Goal: Information Seeking & Learning: Check status

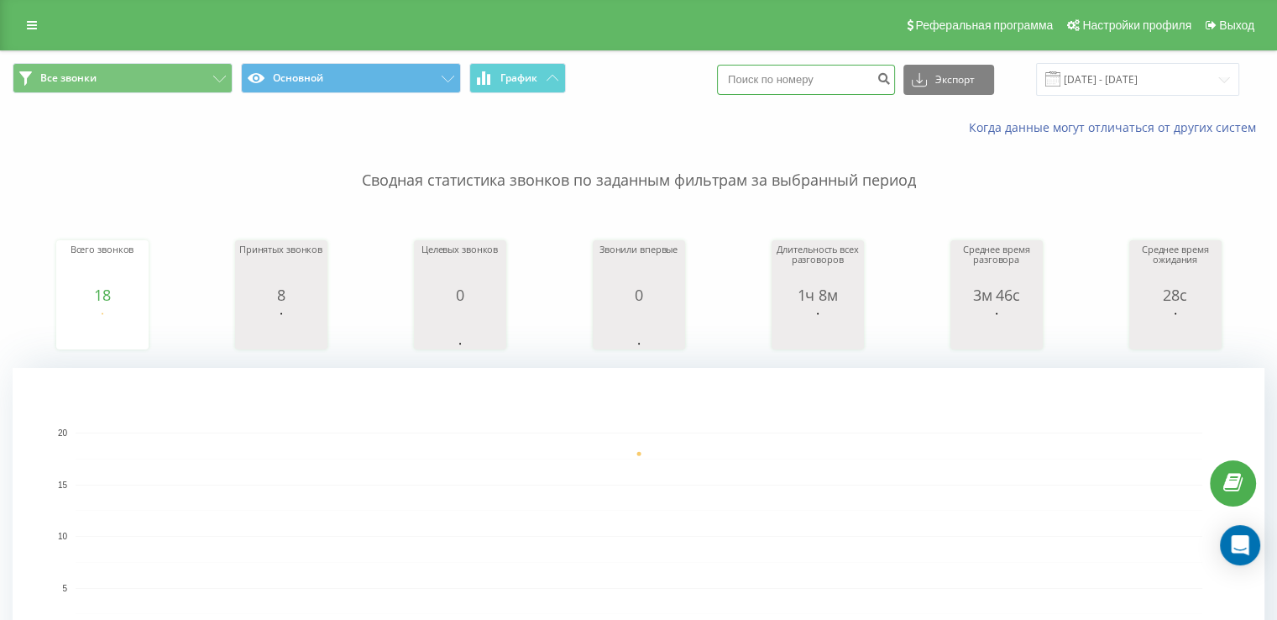
click at [820, 76] on input at bounding box center [806, 80] width 178 height 30
paste input "380502078608"
type input "380502078608"
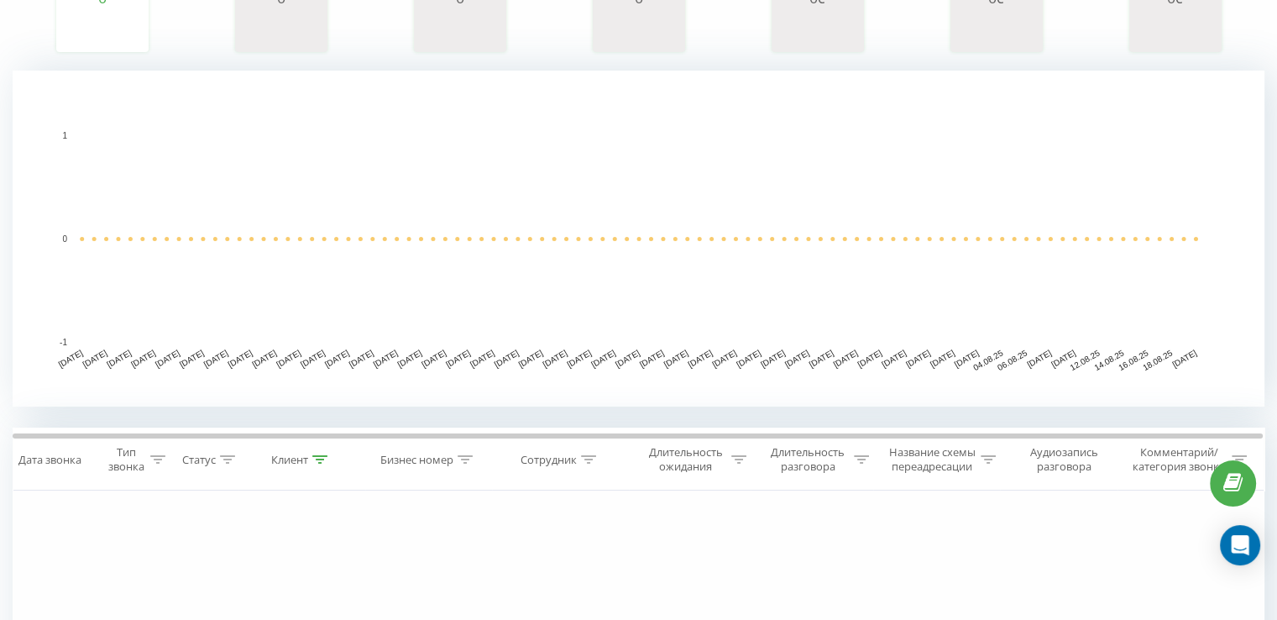
scroll to position [139, 0]
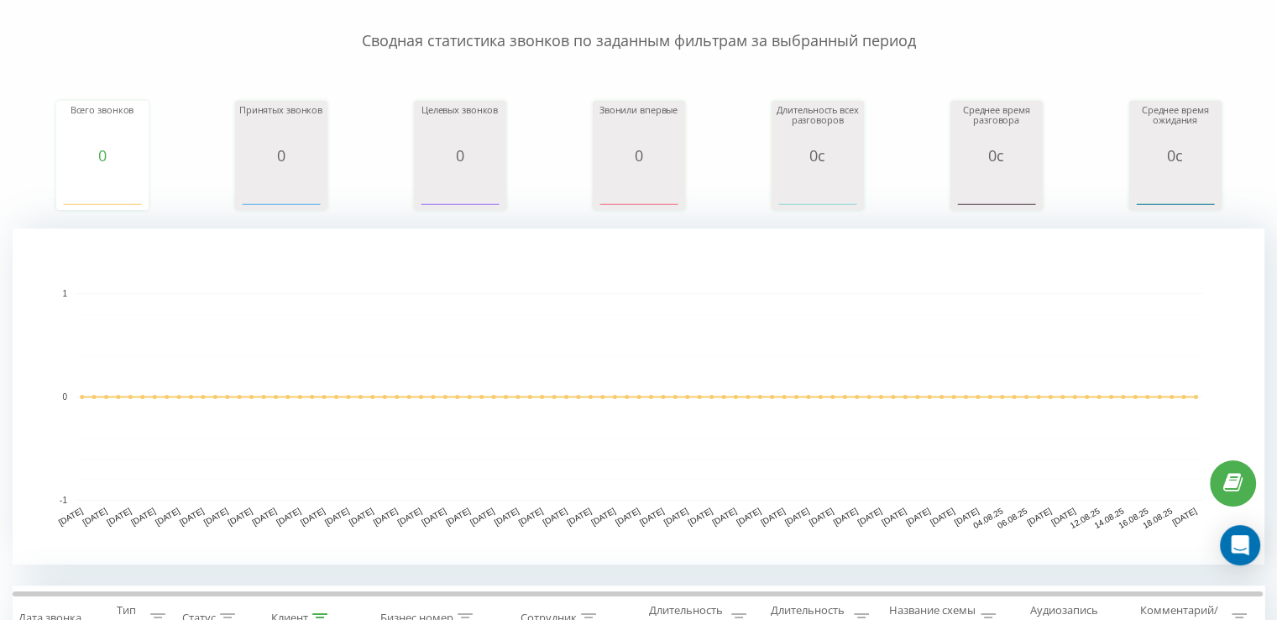
click at [114, 295] on rect "A chart." at bounding box center [639, 396] width 1127 height 207
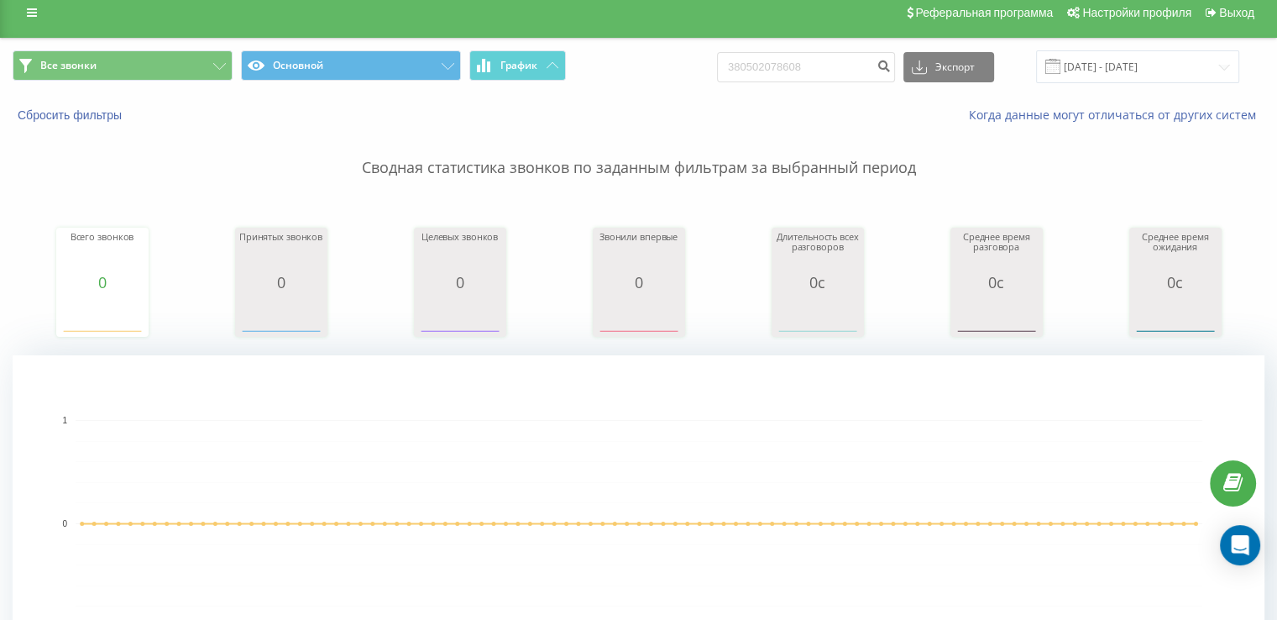
scroll to position [0, 0]
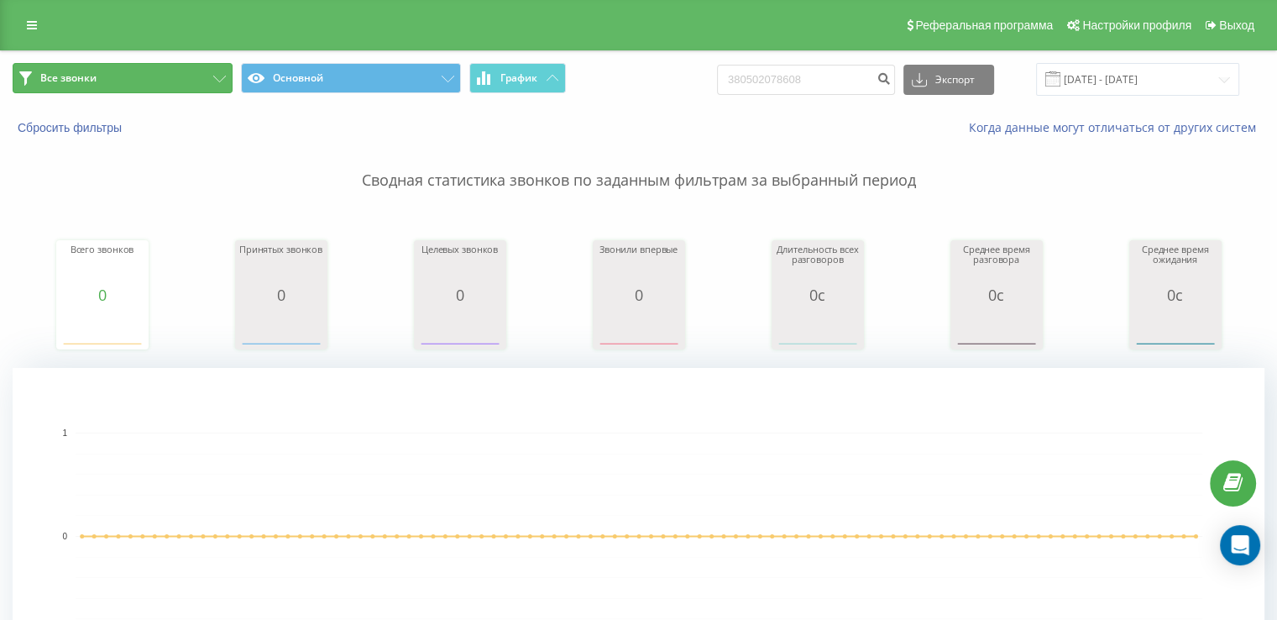
click at [66, 68] on button "Все звонки" at bounding box center [123, 78] width 220 height 30
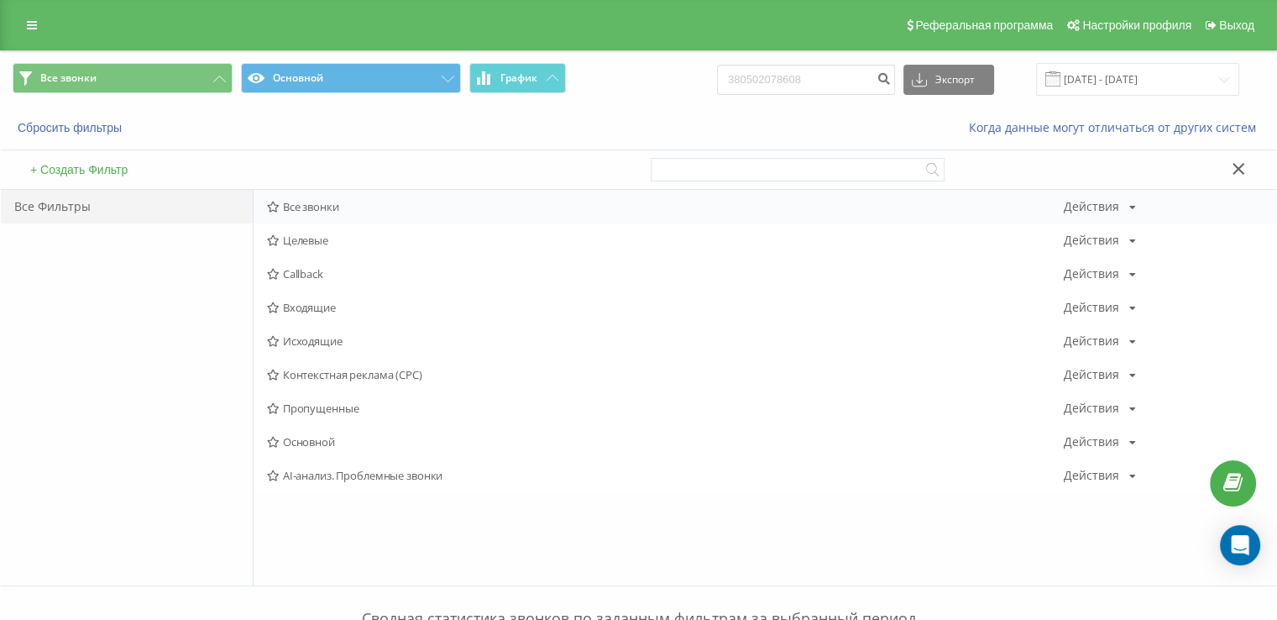
click at [345, 206] on span "Все звонки" at bounding box center [665, 207] width 797 height 12
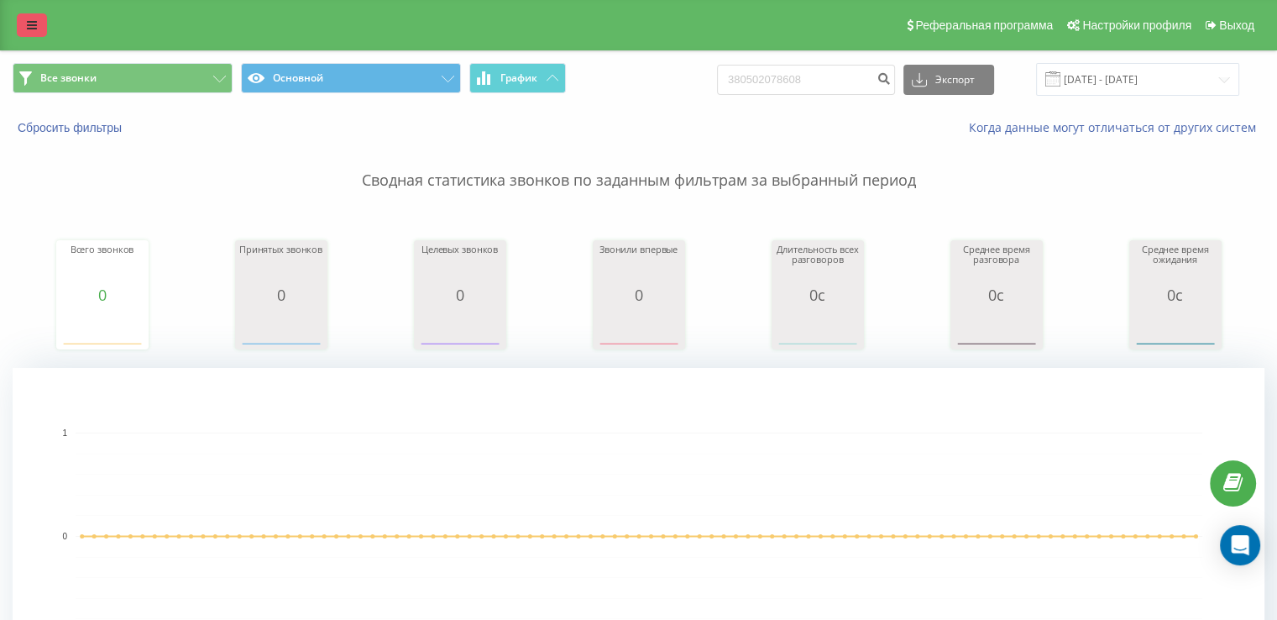
click at [23, 26] on link at bounding box center [32, 25] width 30 height 24
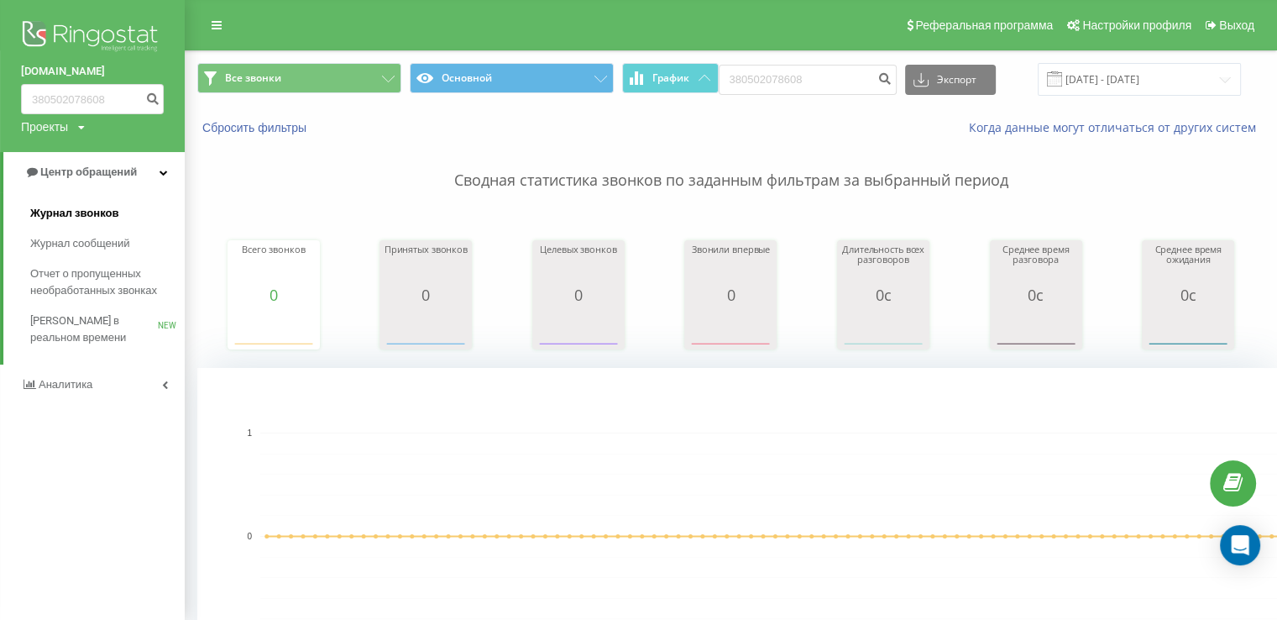
click at [74, 208] on span "Журнал звонков" at bounding box center [74, 213] width 88 height 17
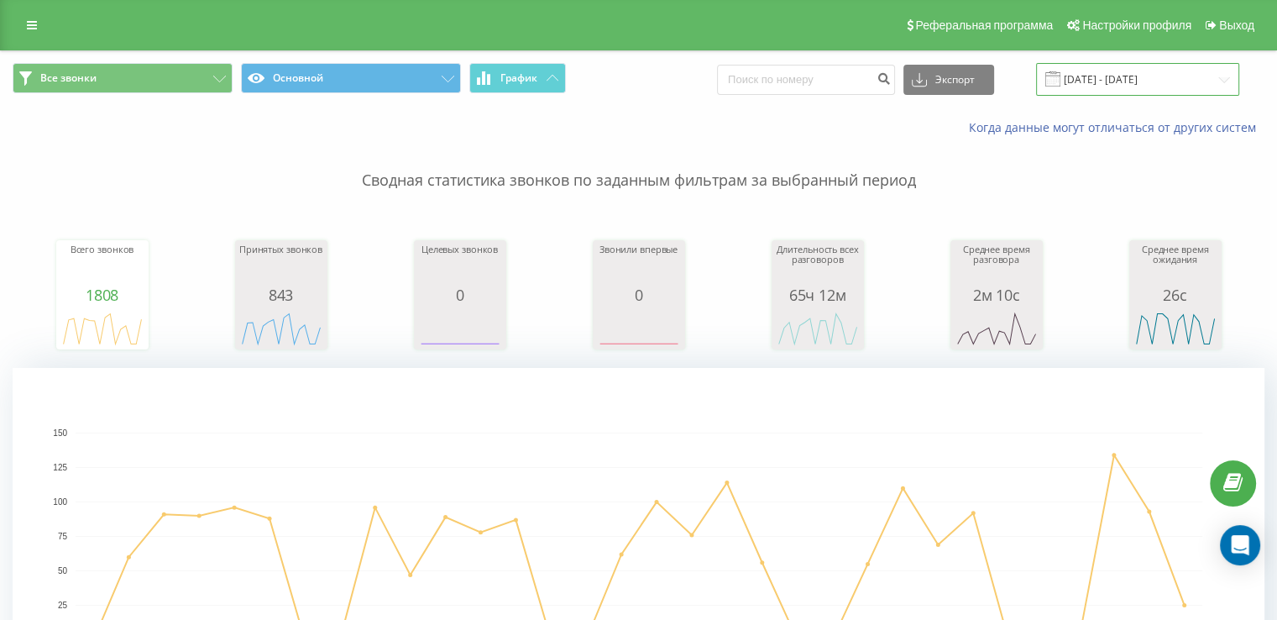
click at [1139, 83] on input "[DATE] - [DATE]" at bounding box center [1137, 79] width 203 height 33
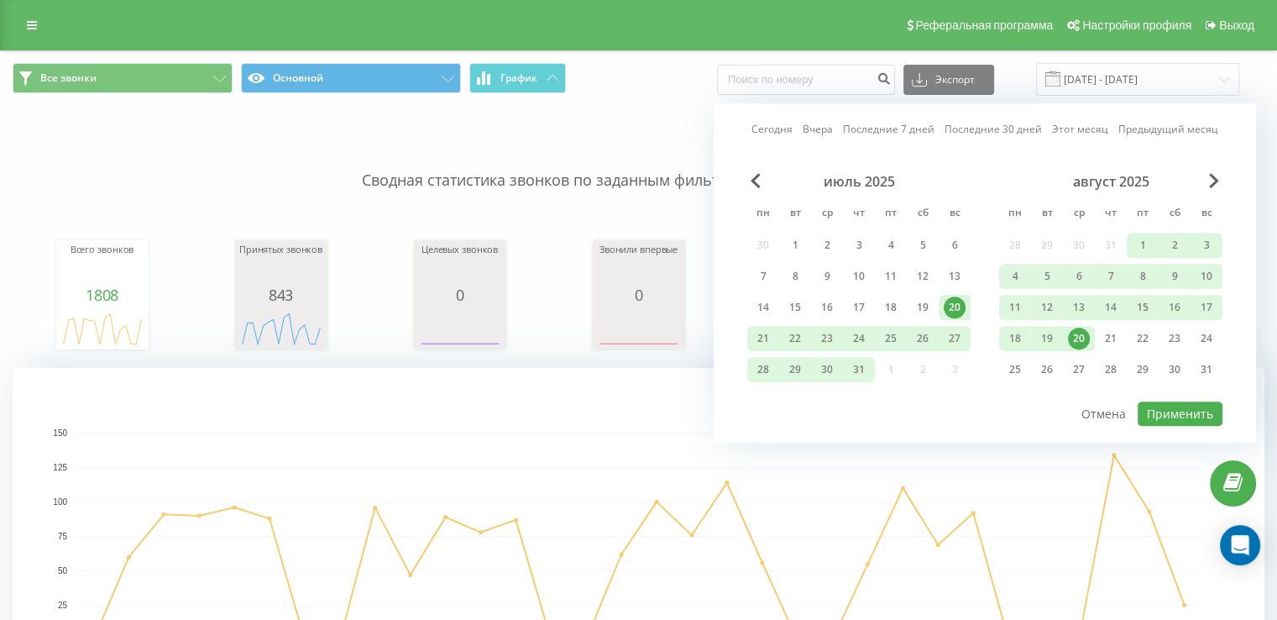
click at [1077, 332] on div "20" at bounding box center [1079, 338] width 22 height 22
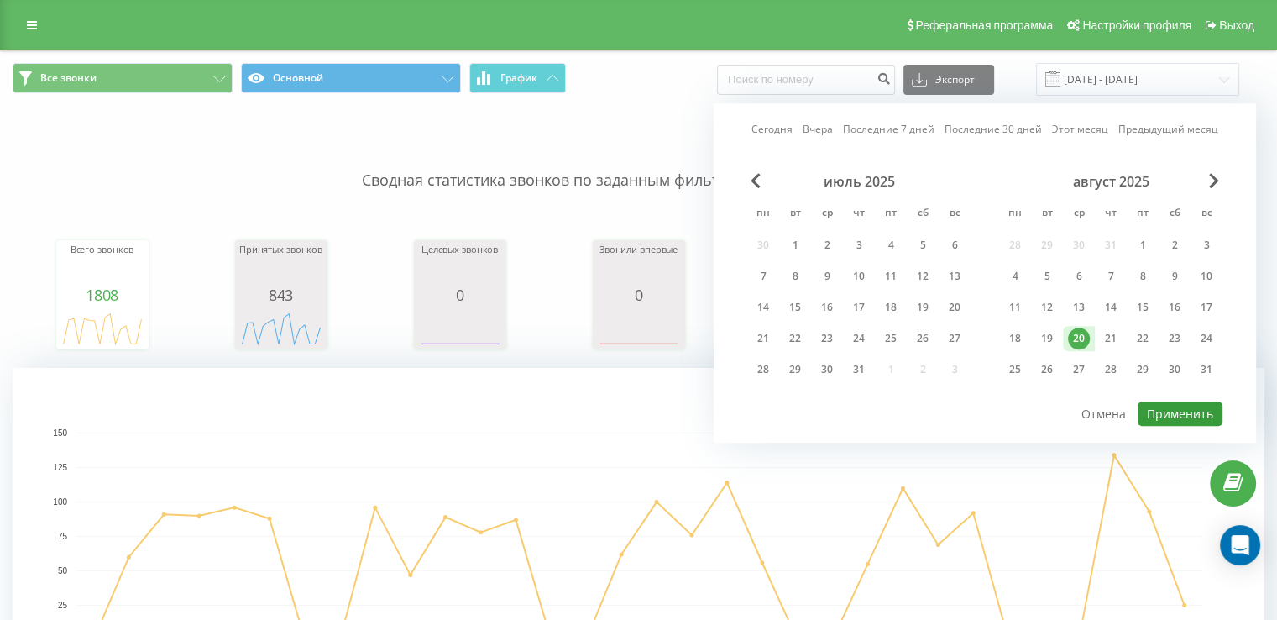
click at [1181, 405] on button "Применить" at bounding box center [1180, 413] width 85 height 24
type input "[DATE] - [DATE]"
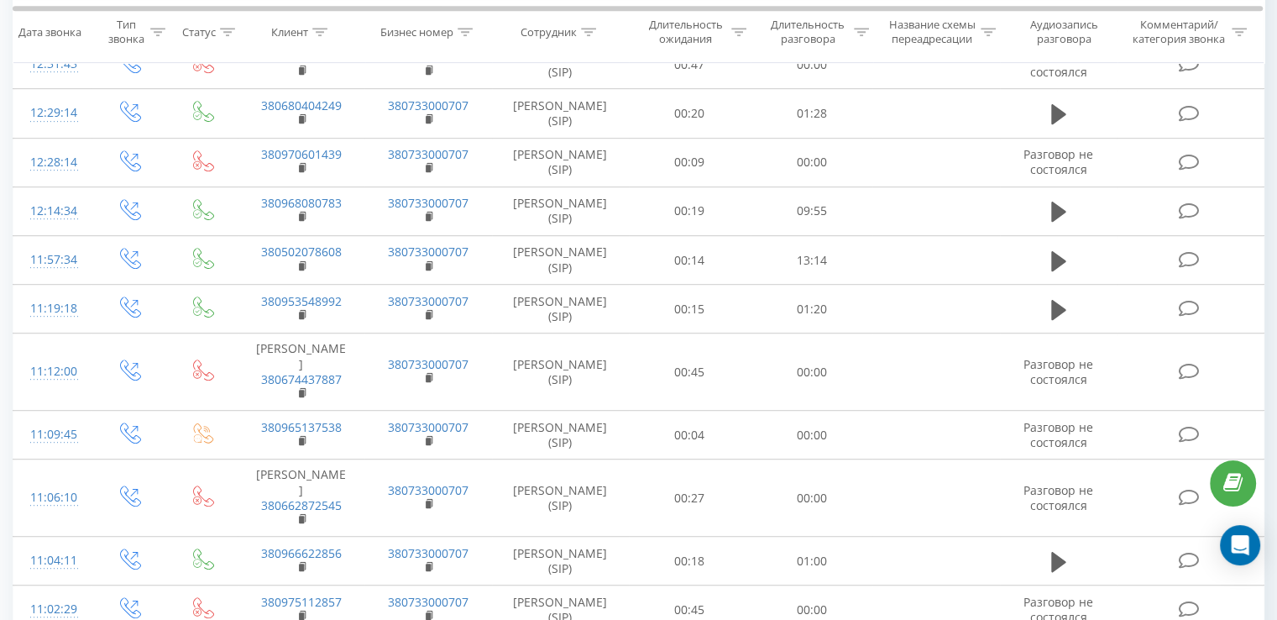
scroll to position [840, 0]
